Goal: Task Accomplishment & Management: Manage account settings

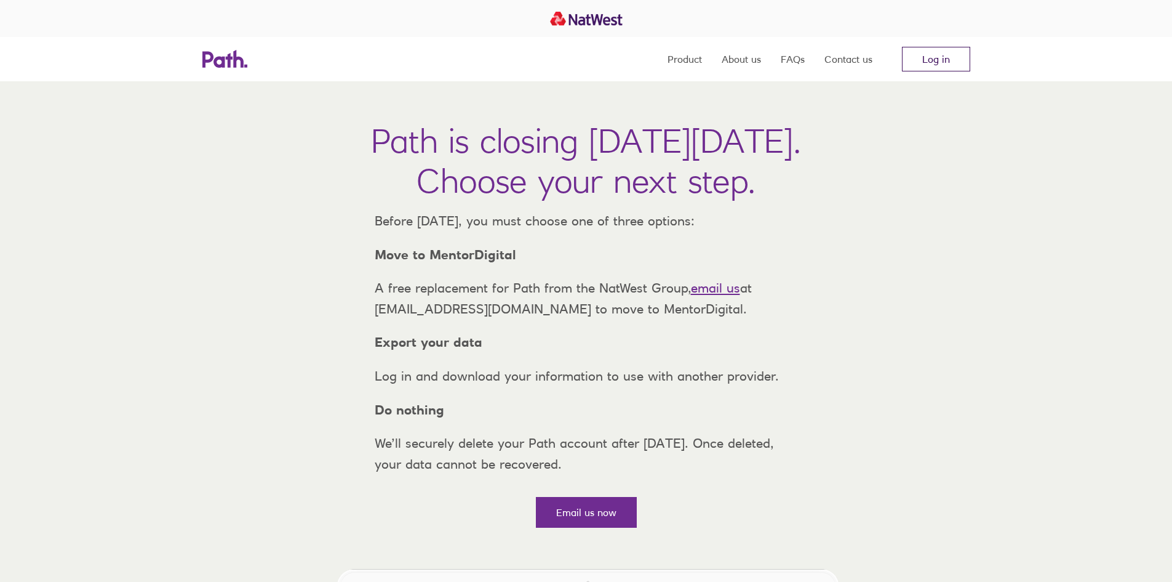
click at [937, 60] on link "Log in" at bounding box center [936, 59] width 68 height 25
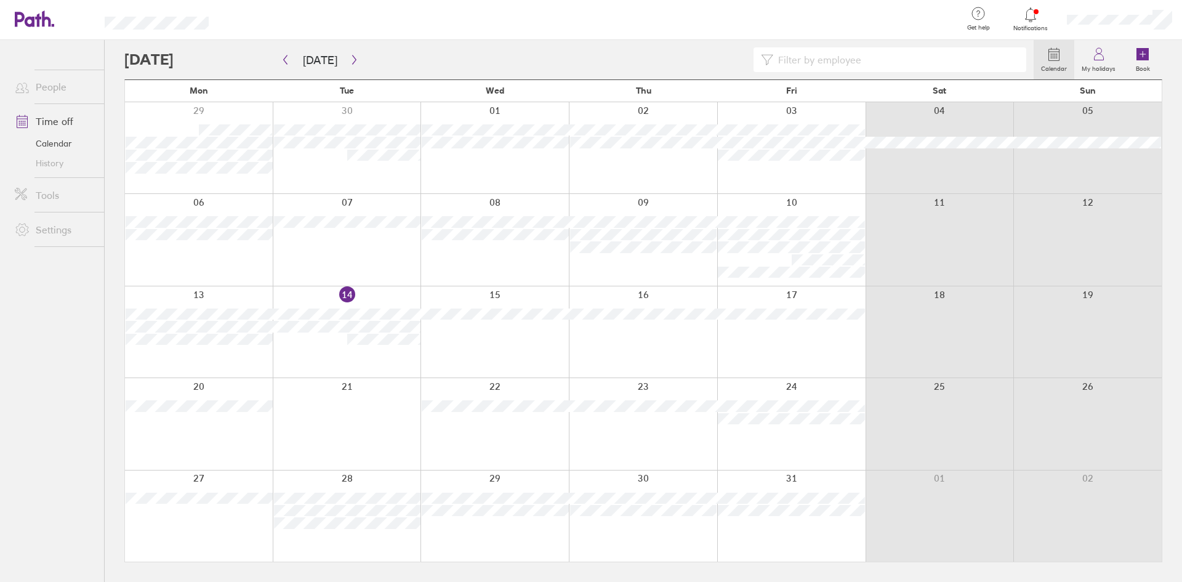
click at [343, 293] on div at bounding box center [347, 331] width 148 height 91
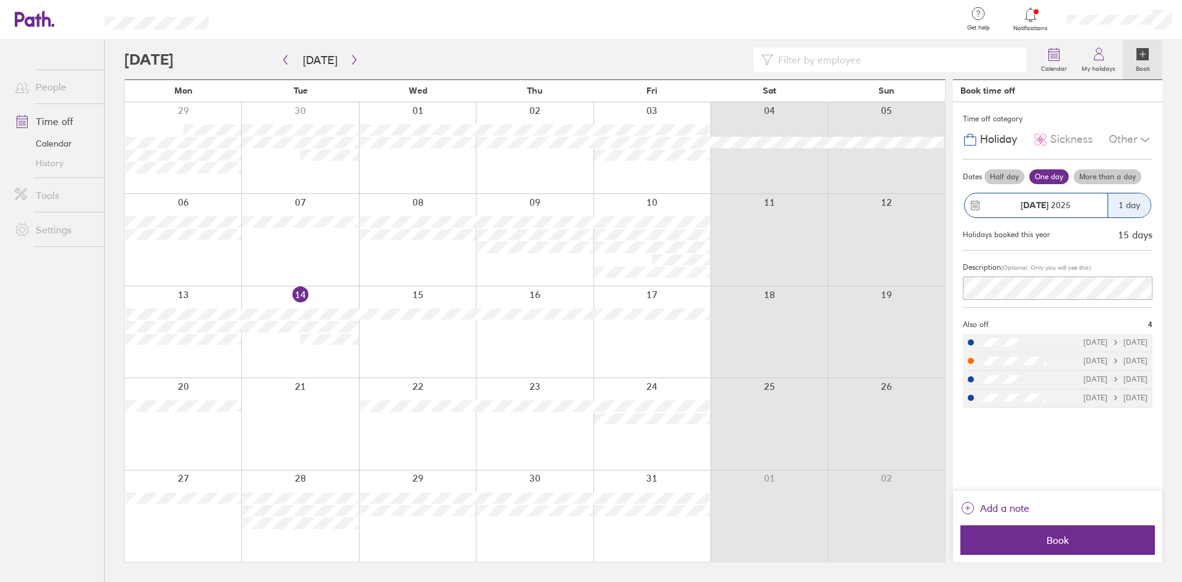
click at [1083, 358] on div "13/10/2025 14/10/2025" at bounding box center [1115, 360] width 64 height 9
click at [47, 161] on link "History" at bounding box center [54, 163] width 99 height 20
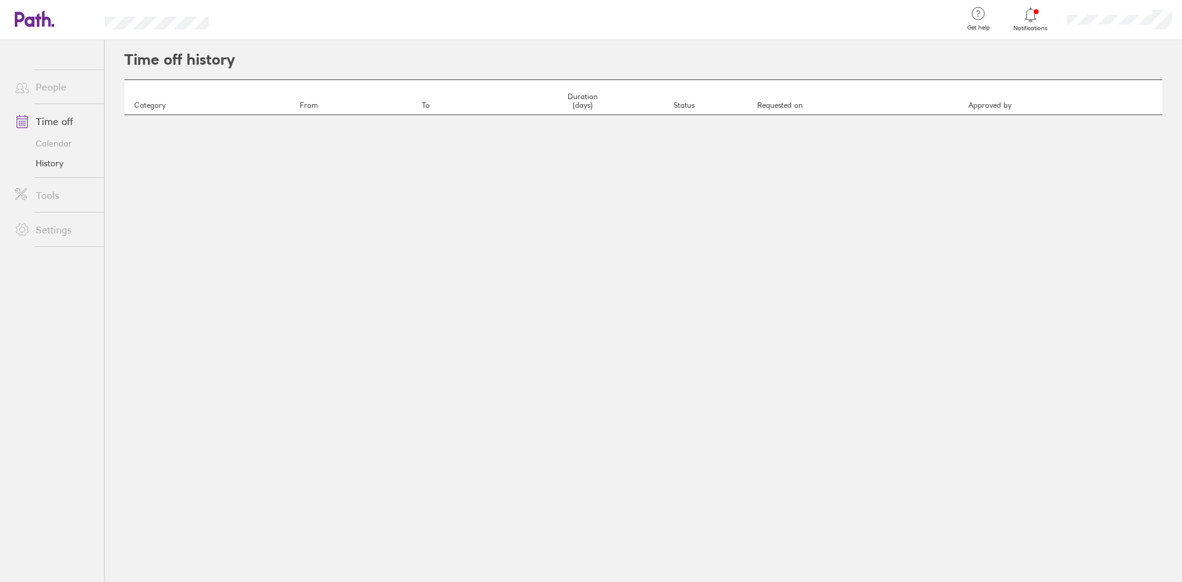
click at [46, 195] on link "Tools" at bounding box center [54, 195] width 99 height 25
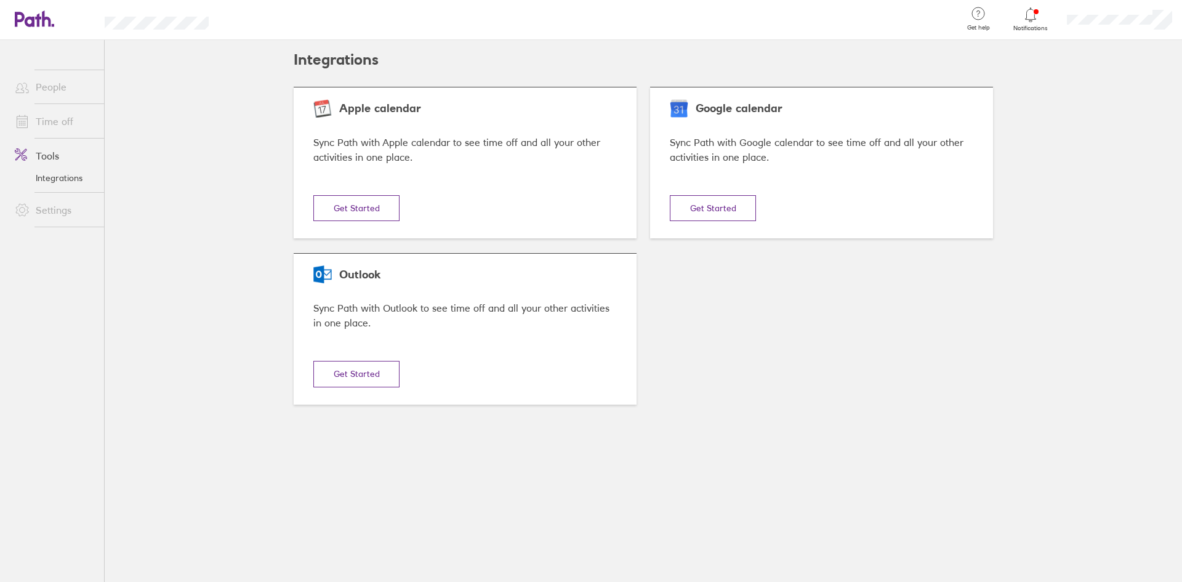
click at [48, 89] on link "People" at bounding box center [54, 86] width 99 height 25
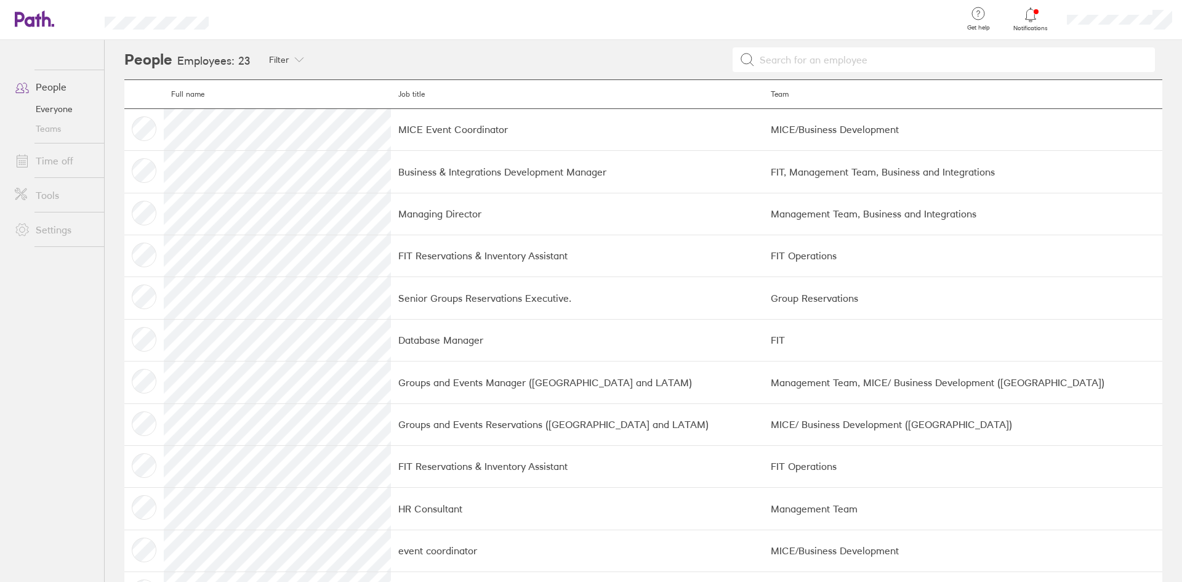
click at [148, 250] on td at bounding box center [143, 255] width 39 height 42
click at [147, 252] on td at bounding box center [143, 255] width 39 height 42
click at [302, 60] on div "Filter" at bounding box center [286, 59] width 62 height 39
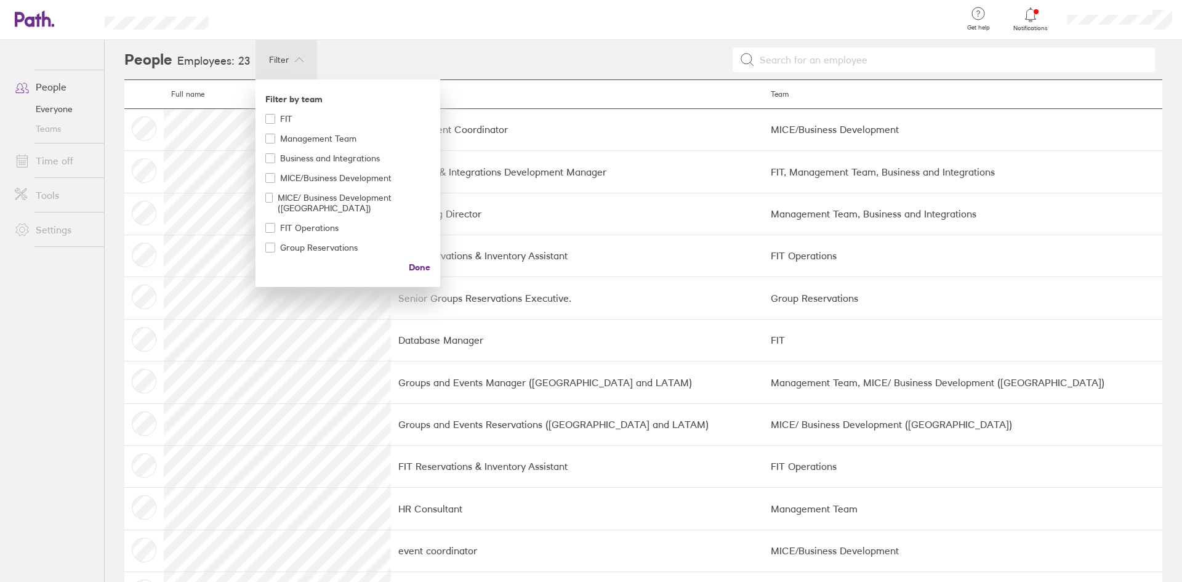
click at [49, 83] on div at bounding box center [591, 291] width 1182 height 582
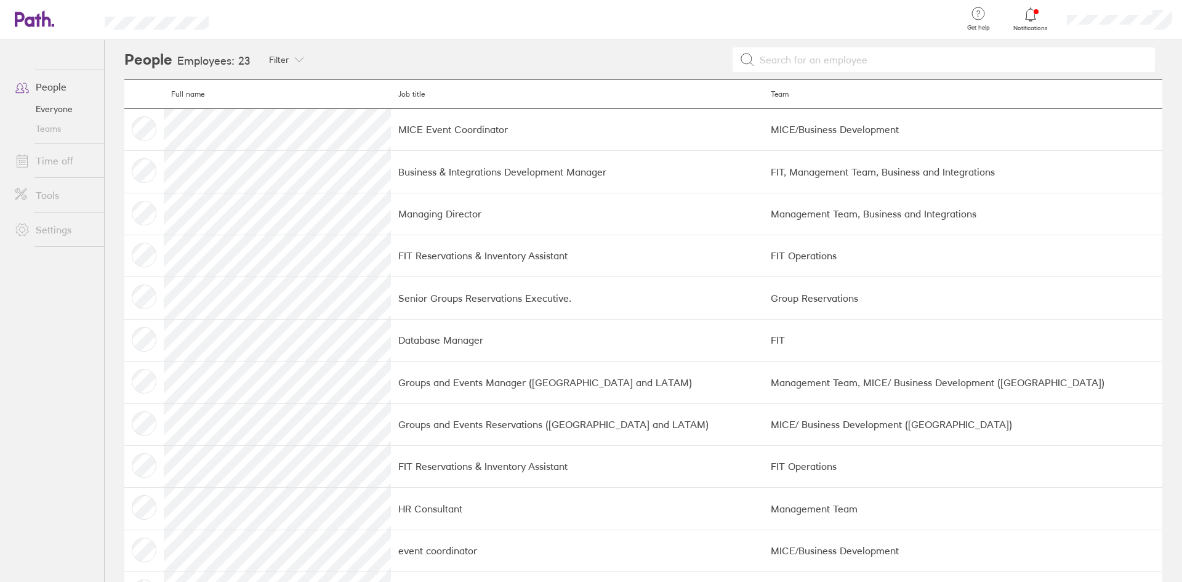
click at [50, 158] on link "Time off" at bounding box center [54, 160] width 99 height 25
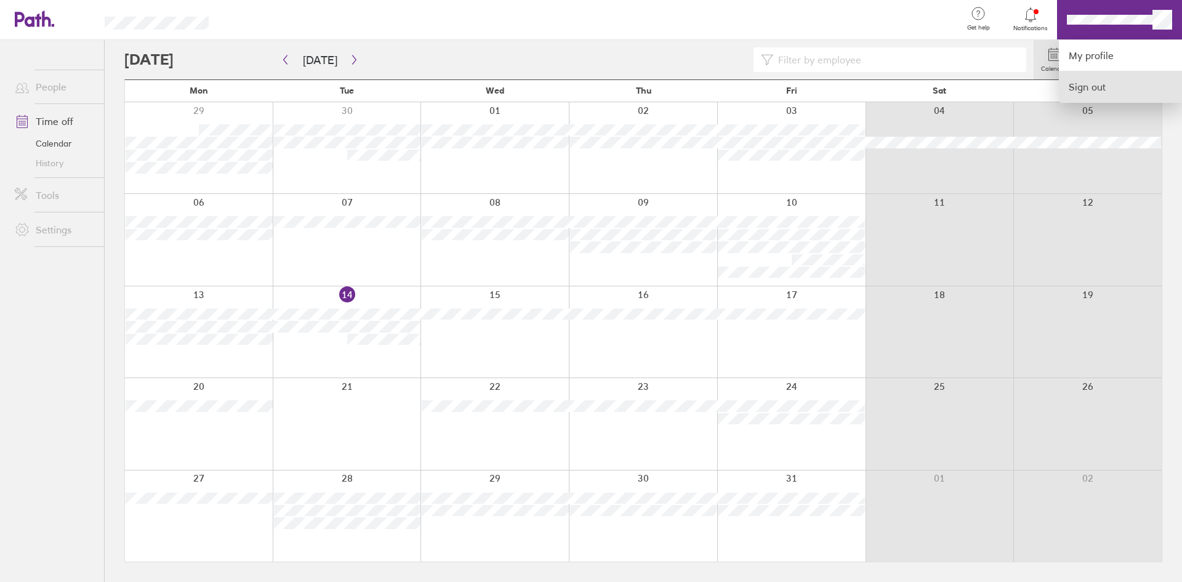
click at [1090, 89] on link "Sign out" at bounding box center [1119, 86] width 123 height 31
